Goal: Task Accomplishment & Management: Manage account settings

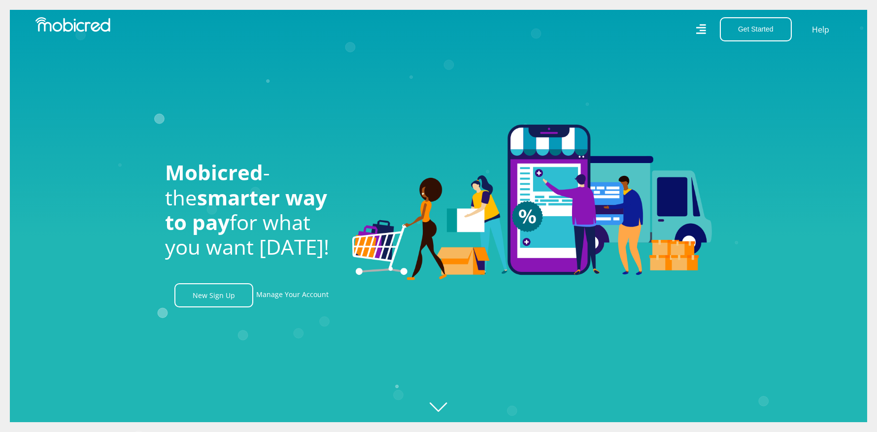
scroll to position [0, 702]
click at [288, 298] on link "Manage Your Account" at bounding box center [292, 295] width 72 height 24
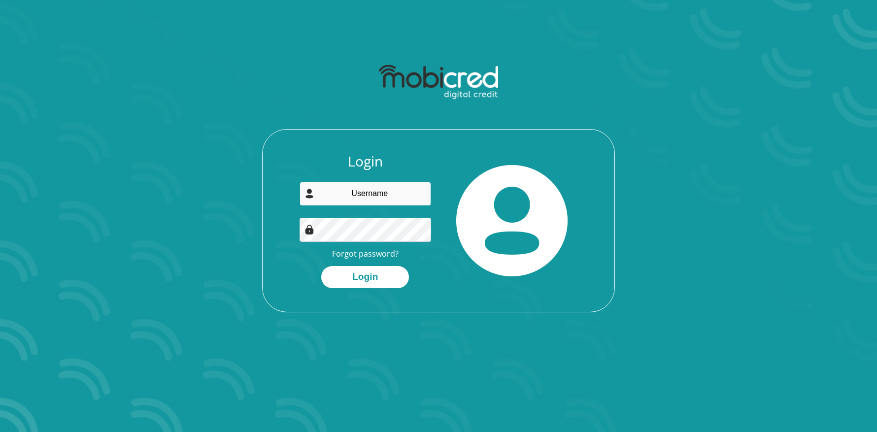
click at [353, 203] on input "email" at bounding box center [366, 194] width 132 height 24
type input "beulahmlh@gmail.com"
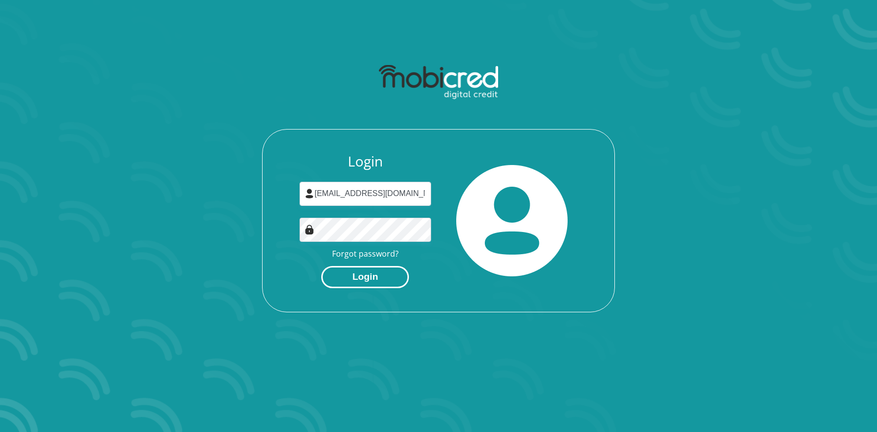
click at [355, 280] on button "Login" at bounding box center [365, 277] width 88 height 22
